Goal: Navigation & Orientation: Find specific page/section

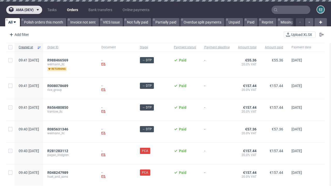
click at [24, 10] on span "ama (dev)" at bounding box center [25, 10] width 18 height 4
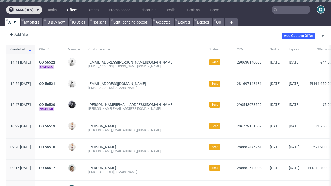
click at [24, 10] on span "sma (dev)" at bounding box center [25, 10] width 18 height 4
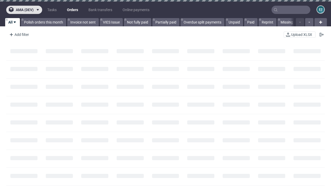
click at [24, 10] on span "ama (dev)" at bounding box center [25, 10] width 18 height 4
